Goal: Task Accomplishment & Management: Use online tool/utility

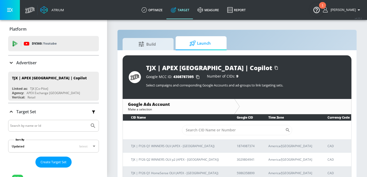
click at [30, 63] on p "Advertiser" at bounding box center [26, 63] width 20 height 6
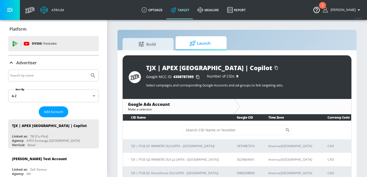
click at [30, 72] on input "Search by name" at bounding box center [48, 75] width 77 height 7
click at [88, 70] on button "Submit Search" at bounding box center [93, 75] width 11 height 11
click at [34, 76] on input "[PERSON_NAME]" at bounding box center [48, 75] width 77 height 7
type input "[PERSON_NAME] [PERSON_NAME]"
click at [88, 70] on button "Submit Search" at bounding box center [93, 75] width 11 height 11
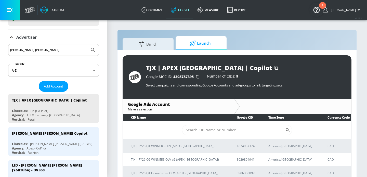
scroll to position [39, 0]
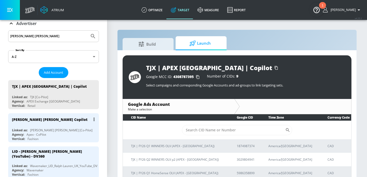
click at [47, 131] on div "[PERSON_NAME] [PERSON_NAME] [Co-Pilot]" at bounding box center [61, 130] width 63 height 4
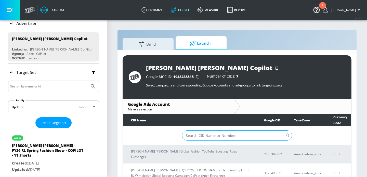
click at [220, 136] on input "Sort By" at bounding box center [233, 135] width 103 height 10
paste input "7968400354"
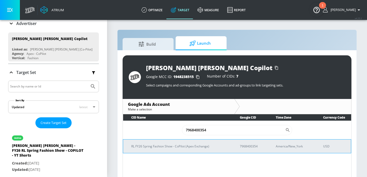
type input "7968400354"
click at [188, 145] on p "RL FY26 Spring Fashion Show - CoPilot (Apex Exchange)" at bounding box center [179, 146] width 96 height 5
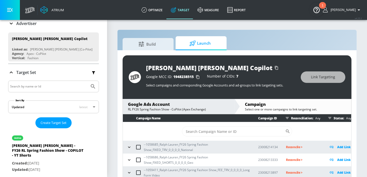
click at [128, 148] on icon "button" at bounding box center [129, 147] width 5 height 5
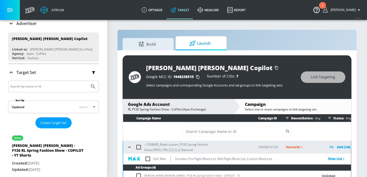
click at [139, 148] on input "checkbox" at bounding box center [138, 147] width 11 height 11
checkbox input "true"
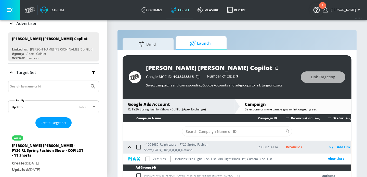
checkbox input "true"
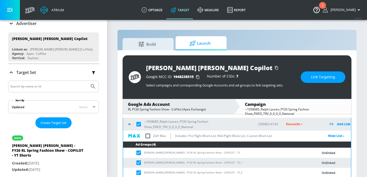
scroll to position [26, 0]
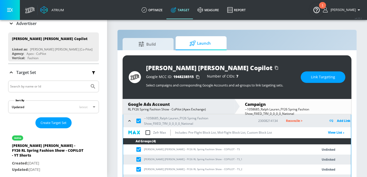
click at [161, 150] on td "[PERSON_NAME] [PERSON_NAME] - FY26 RL Spring Fashion Show - COPILOT - TS" at bounding box center [215, 150] width 185 height 10
copy td "[PERSON_NAME] [PERSON_NAME] - FY26 RL Spring Fashion Show - COPILOT - TS"
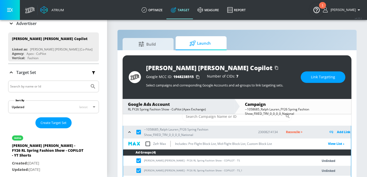
scroll to position [15, 0]
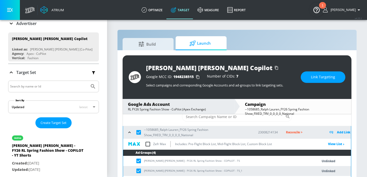
click at [318, 78] on span "Link Targeting" at bounding box center [323, 77] width 24 height 6
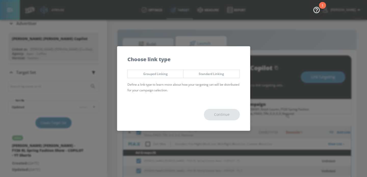
click at [161, 75] on span "Grouped Linking" at bounding box center [156, 73] width 48 height 5
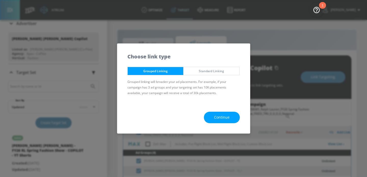
click at [224, 120] on span "Continue" at bounding box center [222, 117] width 16 height 6
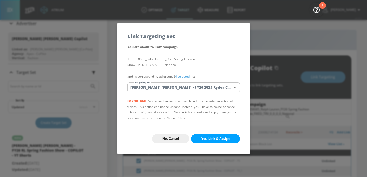
click at [187, 88] on body "Atrium optimize Target measure Report optimize Target measure Report v 4.25.2 […" at bounding box center [183, 92] width 367 height 184
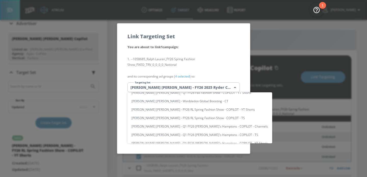
scroll to position [134, 0]
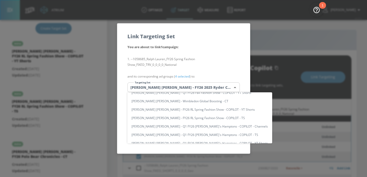
click at [191, 117] on li "[PERSON_NAME] [PERSON_NAME] - FY26 RL Spring Fashion Show - COPILOT - TS" at bounding box center [200, 118] width 145 height 8
type input "259f2396-5974-46f7-8e83-b08d8b0bcbc7"
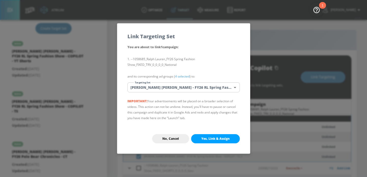
click at [206, 138] on span "Yes, Link & Assign" at bounding box center [216, 139] width 28 height 4
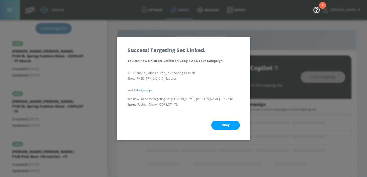
scroll to position [26, 0]
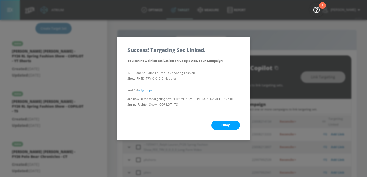
click at [227, 120] on div "Okay" at bounding box center [183, 125] width 133 height 30
click at [227, 124] on span "Okay" at bounding box center [226, 125] width 8 height 4
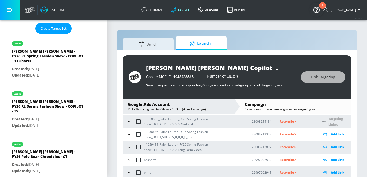
click at [129, 147] on icon "button" at bounding box center [129, 146] width 2 height 1
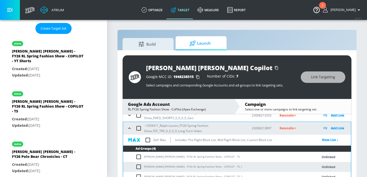
scroll to position [40, 0]
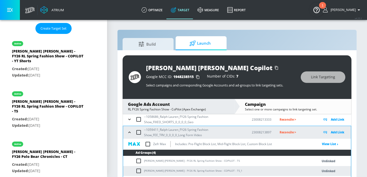
click at [140, 134] on input "checkbox" at bounding box center [138, 132] width 11 height 11
checkbox input "true"
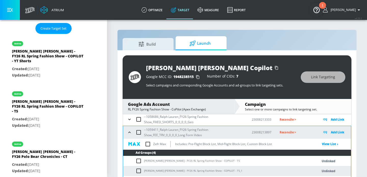
checkbox input "true"
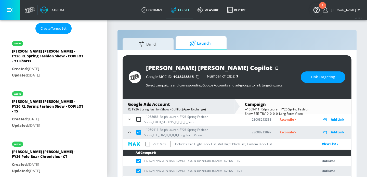
click at [317, 78] on span "Link Targeting" at bounding box center [323, 77] width 24 height 6
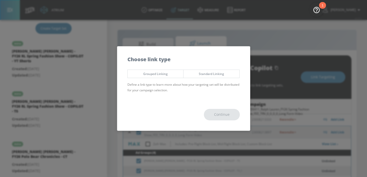
click at [170, 78] on button "Grouped Linking" at bounding box center [156, 74] width 56 height 8
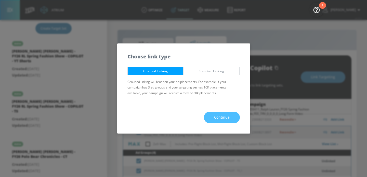
click at [218, 116] on span "Continue" at bounding box center [222, 117] width 16 height 6
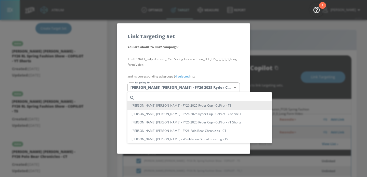
click at [171, 87] on body "Atrium optimize Target measure Report optimize Target measure Report v 4.25.2 […" at bounding box center [183, 92] width 367 height 184
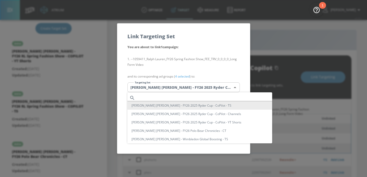
scroll to position [55, 0]
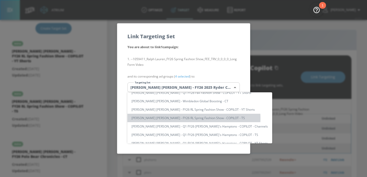
click at [194, 118] on li "[PERSON_NAME] [PERSON_NAME] - FY26 RL Spring Fashion Show - COPILOT - TS" at bounding box center [200, 118] width 145 height 8
type input "259f2396-5974-46f7-8e83-b08d8b0bcbc7"
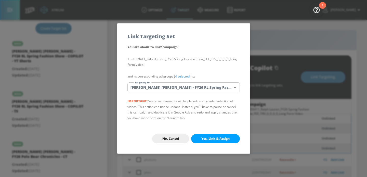
click at [212, 140] on span "Yes, Link & Assign" at bounding box center [216, 139] width 28 height 4
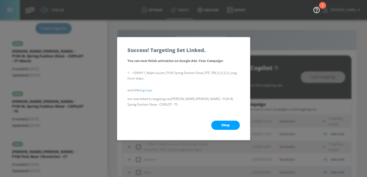
scroll to position [26, 0]
click at [225, 127] on button "Okay" at bounding box center [226, 125] width 29 height 9
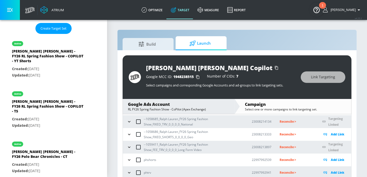
click at [128, 148] on icon "button" at bounding box center [129, 147] width 5 height 5
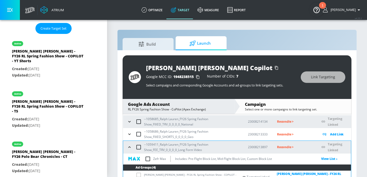
scroll to position [60, 0]
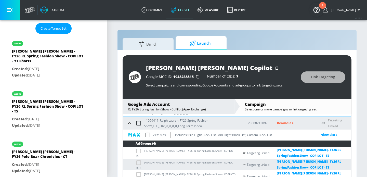
click at [130, 124] on icon "button" at bounding box center [129, 123] width 5 height 5
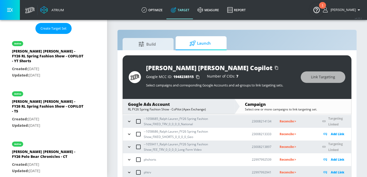
scroll to position [26, 0]
click at [131, 136] on icon "button" at bounding box center [129, 134] width 5 height 5
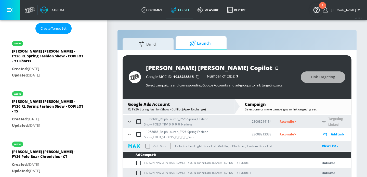
scroll to position [33, 0]
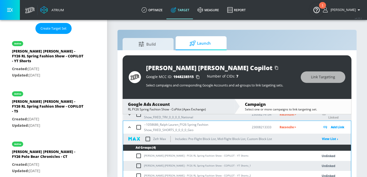
click at [163, 156] on td "[PERSON_NAME] [PERSON_NAME] - FY26 RL Spring Fashion Show - COPILOT - YT Shorts" at bounding box center [215, 156] width 185 height 10
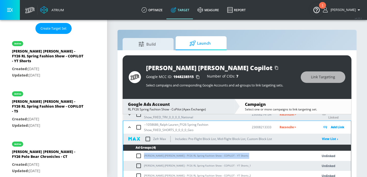
click at [163, 156] on td "[PERSON_NAME] [PERSON_NAME] - FY26 RL Spring Fashion Show - COPILOT - YT Shorts" at bounding box center [215, 156] width 185 height 10
copy td "[PERSON_NAME] [PERSON_NAME] - FY26 RL Spring Fashion Show - COPILOT - YT Shorts"
click at [138, 129] on input "checkbox" at bounding box center [138, 127] width 11 height 11
checkbox input "true"
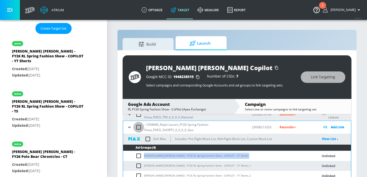
checkbox input "true"
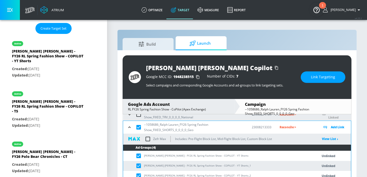
click at [322, 79] on span "Link Targeting" at bounding box center [323, 77] width 24 height 6
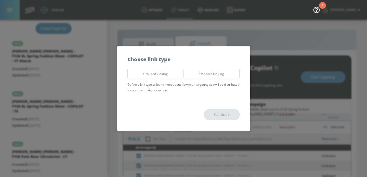
click at [171, 70] on button "Grouped Linking" at bounding box center [156, 74] width 56 height 8
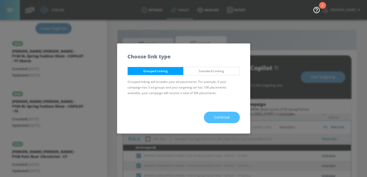
click at [214, 114] on button "Continue" at bounding box center [222, 117] width 36 height 11
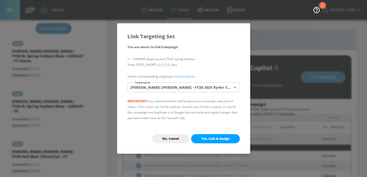
click at [181, 86] on body "Atrium optimize Target measure Report optimize Target measure Report v 4.25.2 […" at bounding box center [183, 92] width 367 height 184
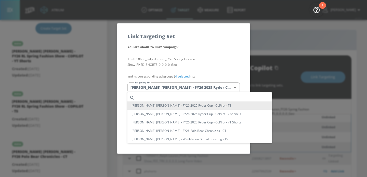
scroll to position [46, 0]
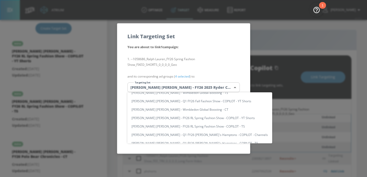
click at [198, 118] on li "[PERSON_NAME] [PERSON_NAME] - FY26 RL Spring Fashion Show - COPILOT - YT Shorts" at bounding box center [200, 118] width 145 height 8
type input "778bb2fd-6059-4864-b3ae-261b93f0349e"
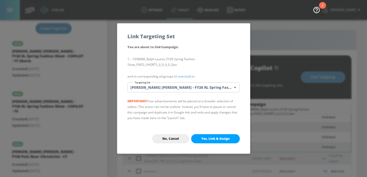
click at [211, 138] on span "Yes, Link & Assign" at bounding box center [216, 139] width 28 height 4
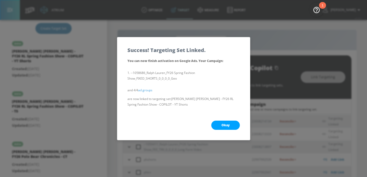
scroll to position [26, 0]
click at [234, 122] on button "Okay" at bounding box center [226, 125] width 29 height 9
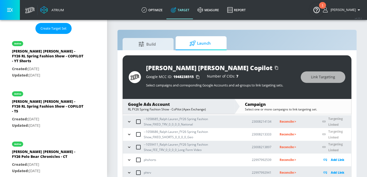
click at [285, 119] on p "Reconcile >" at bounding box center [297, 122] width 34 height 6
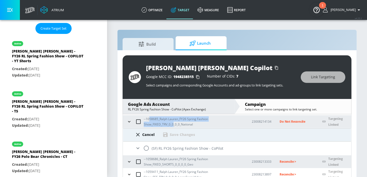
drag, startPoint x: 174, startPoint y: 125, endPoint x: 149, endPoint y: 118, distance: 25.6
click at [149, 118] on p "--1058685_Ralph Lauren_FY26 Spring Fashion Show_FIXED_TRV_0_0_0_0_National" at bounding box center [194, 121] width 100 height 11
copy p "58685_Ralph Lauren_FY26 Spring Fashion Show_FIXED_TRV_0_0"
click at [149, 148] on input "radio" at bounding box center [146, 148] width 11 height 11
radio input "true"
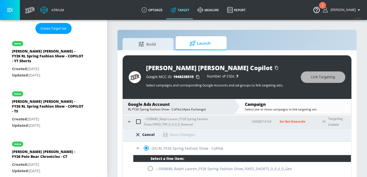
scroll to position [75, 0]
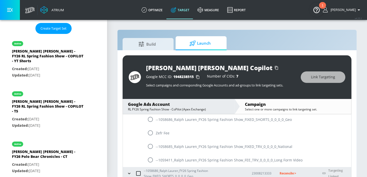
click at [153, 146] on input "radio" at bounding box center [150, 146] width 11 height 11
radio input "true"
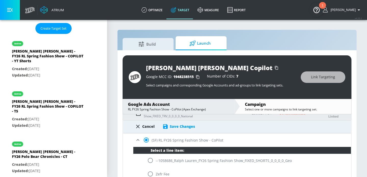
scroll to position [19, 0]
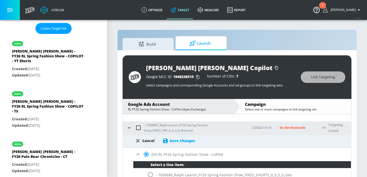
click at [171, 144] on div "Cancel Save Changes" at bounding box center [237, 140] width 228 height 13
click at [172, 141] on div "Save Changes" at bounding box center [182, 140] width 25 height 5
